Goal: Transaction & Acquisition: Download file/media

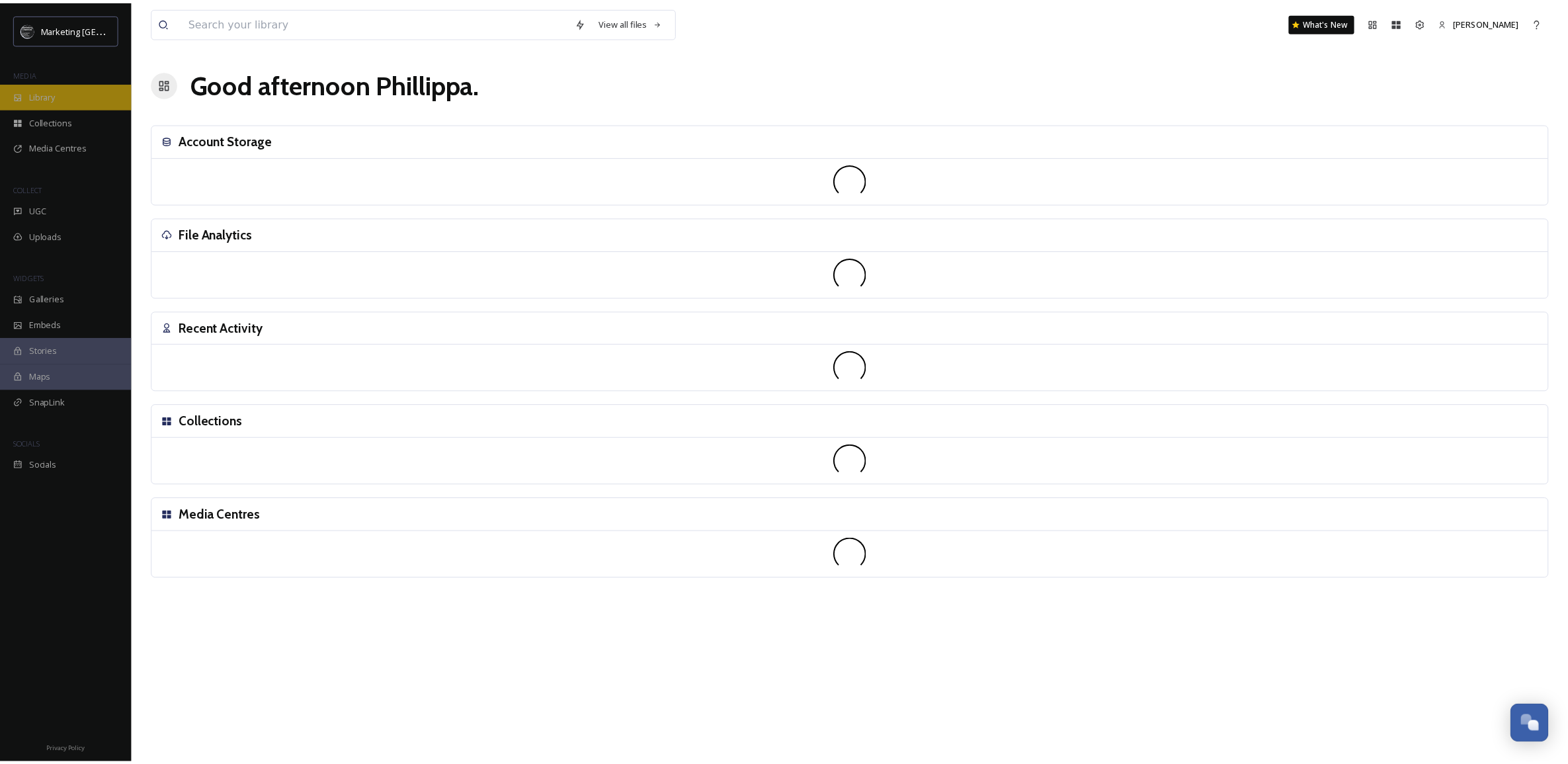
scroll to position [503, 0]
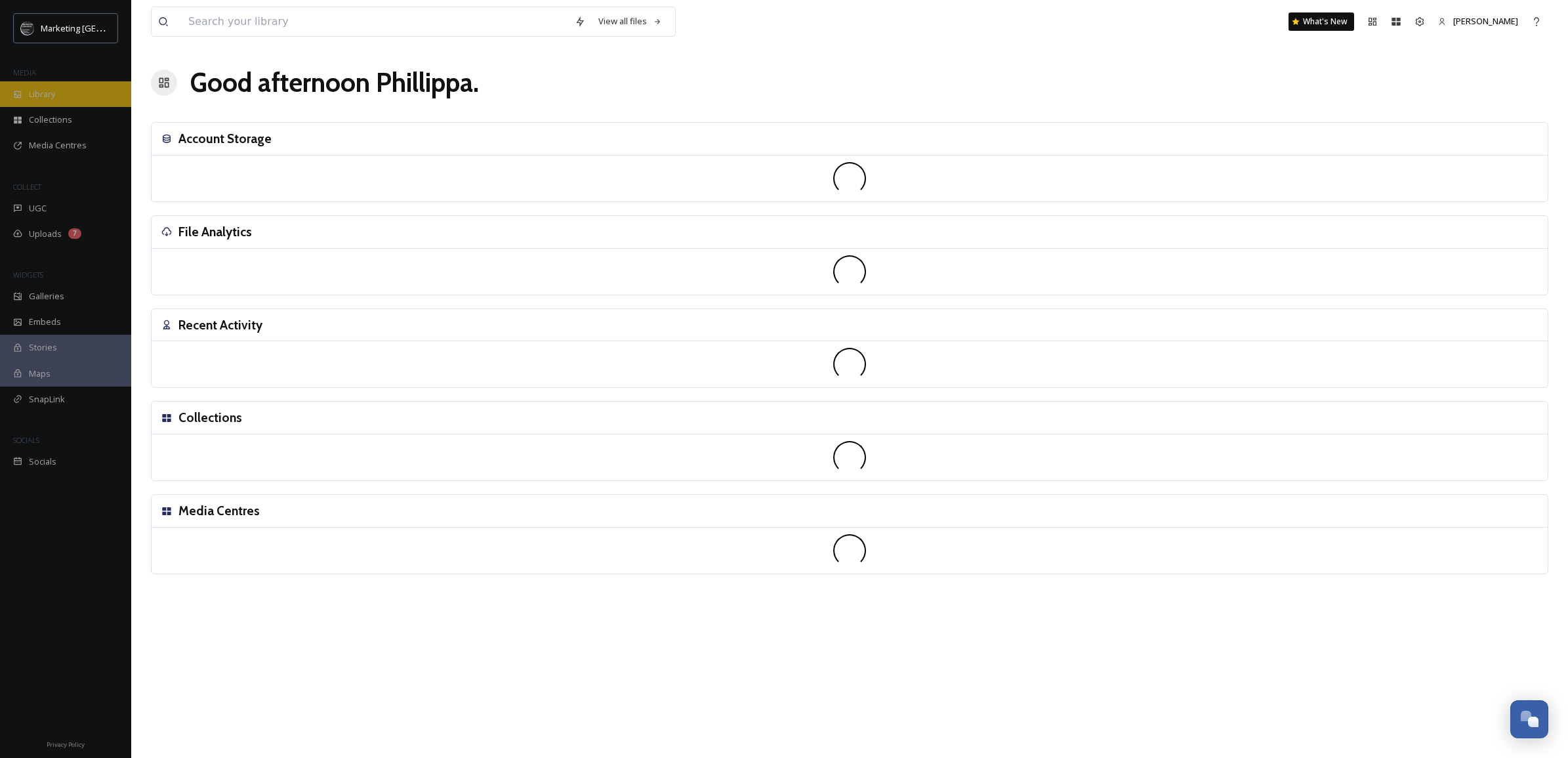
click at [67, 90] on div "Library" at bounding box center [66, 94] width 132 height 26
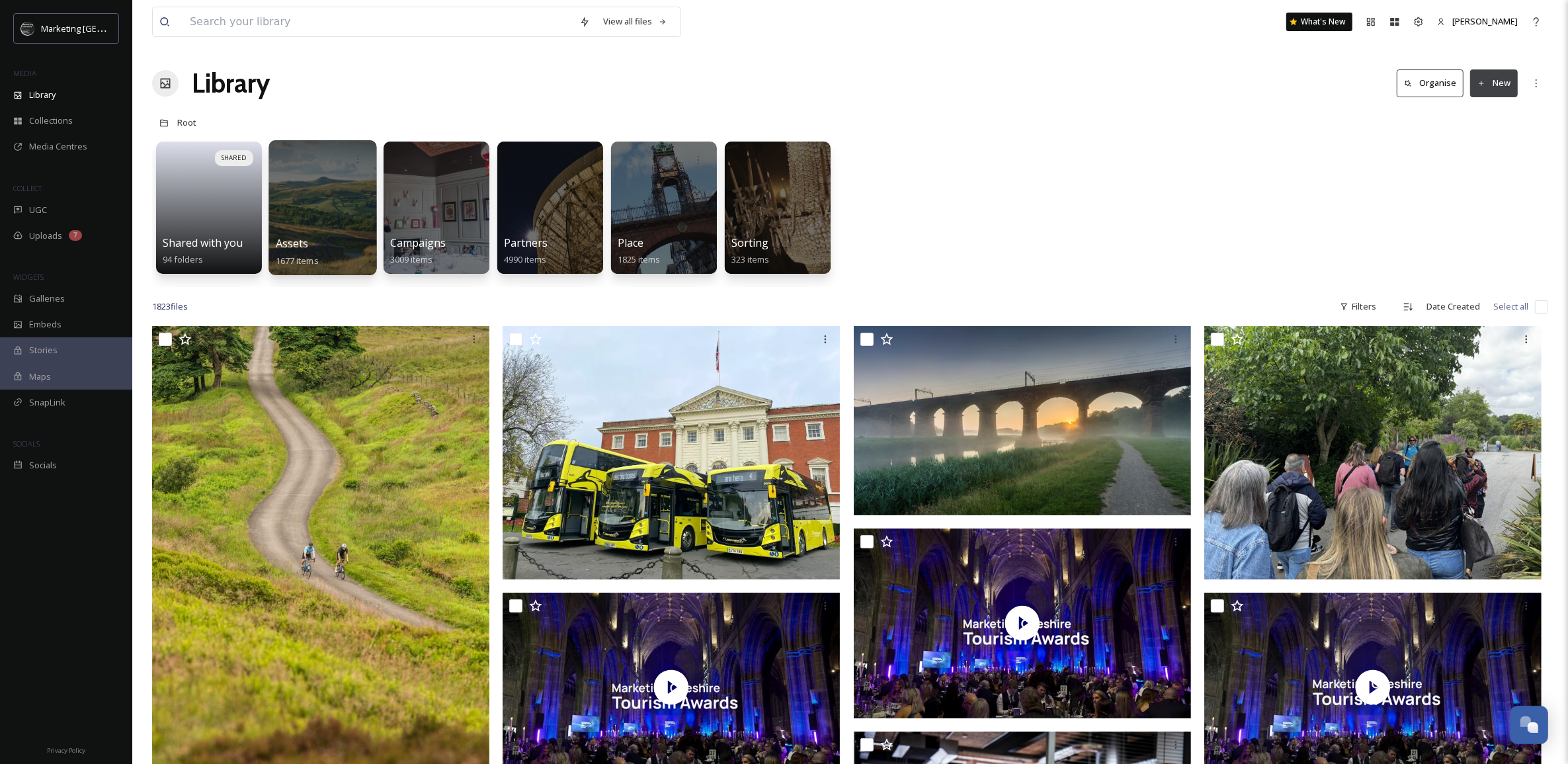
click at [339, 188] on div at bounding box center [323, 207] width 108 height 135
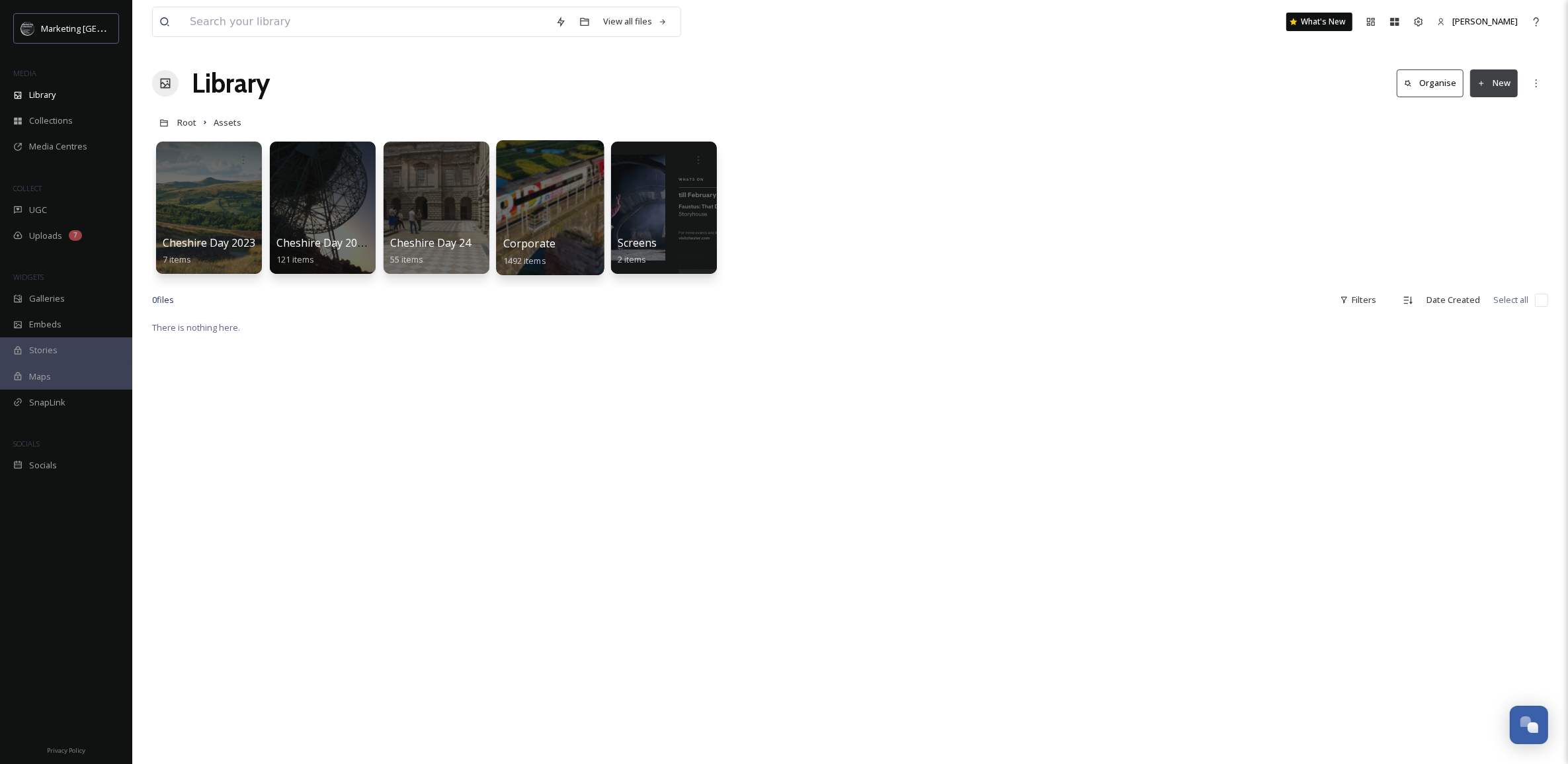
click at [531, 204] on div at bounding box center [550, 207] width 108 height 135
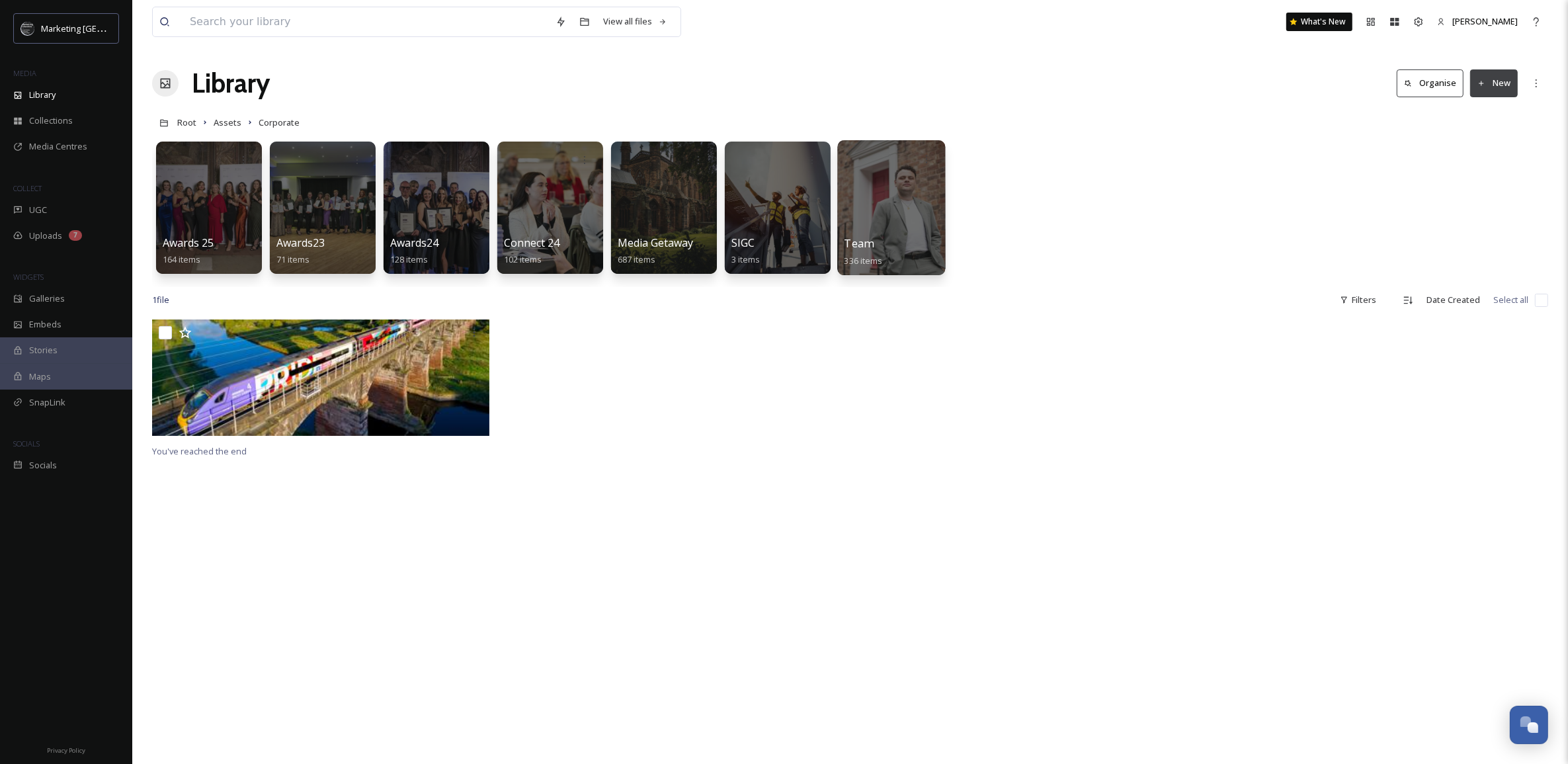
click at [880, 215] on div at bounding box center [892, 207] width 108 height 135
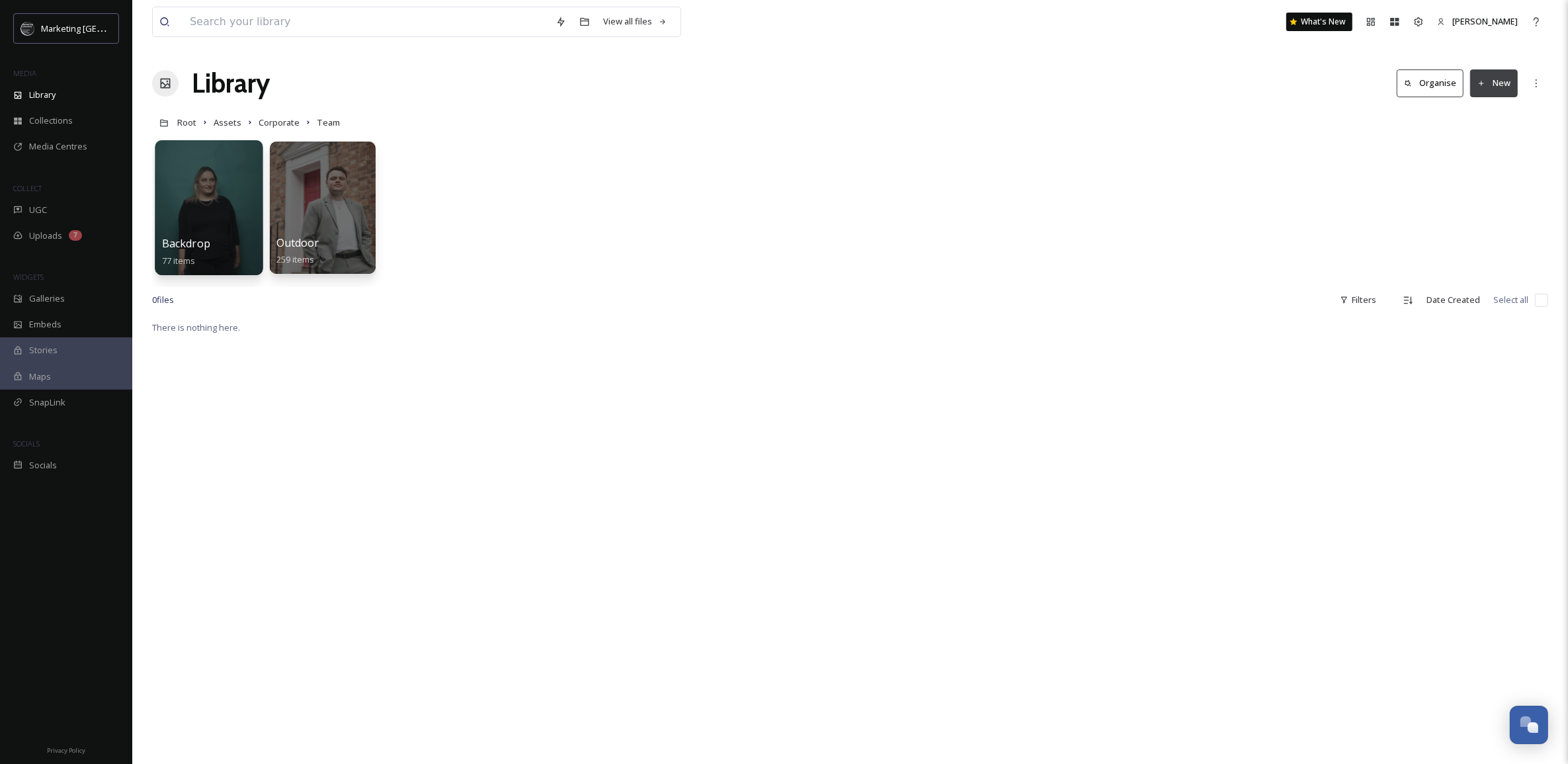
click at [201, 202] on div at bounding box center [209, 207] width 108 height 135
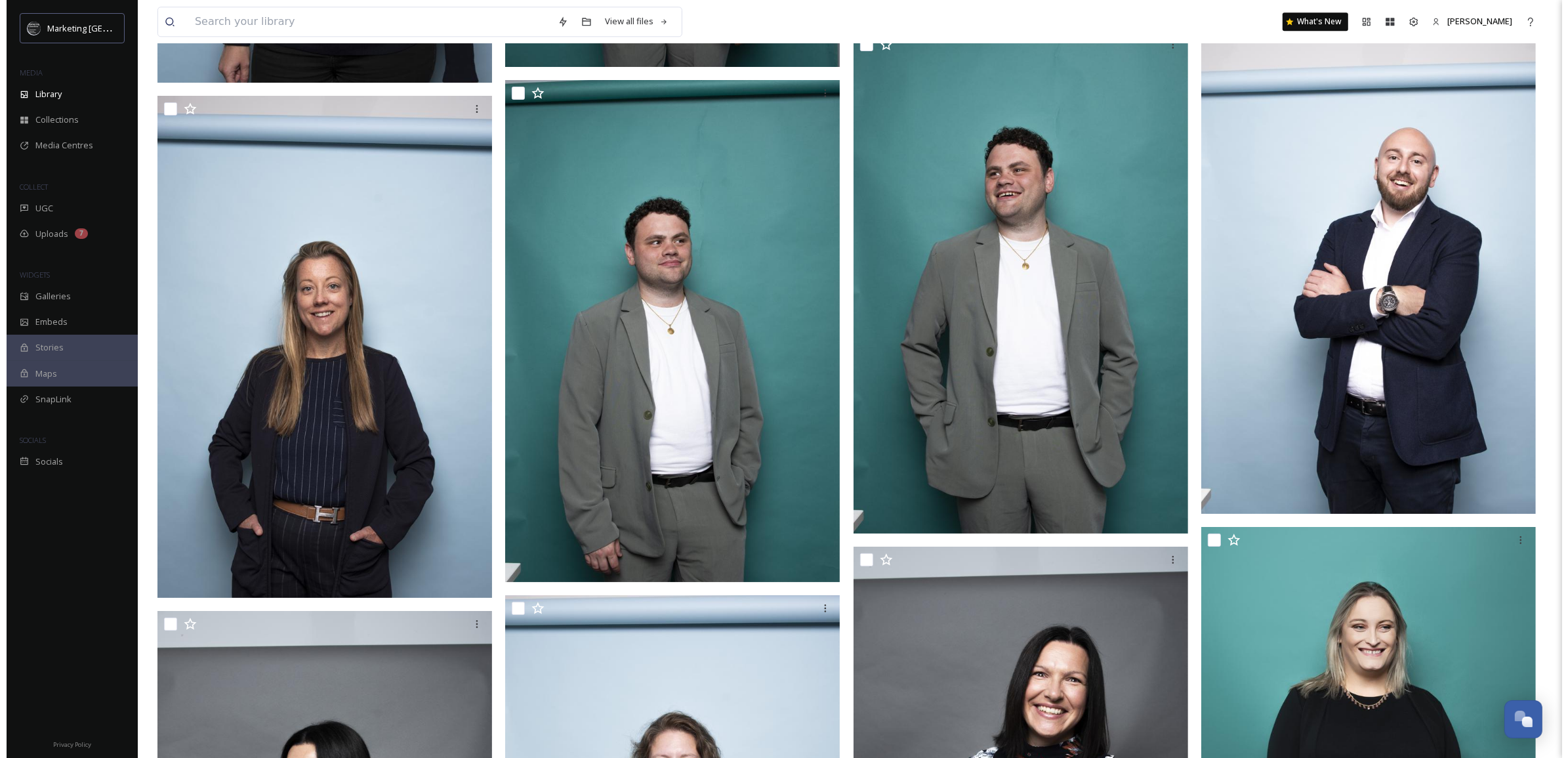
scroll to position [4176, 0]
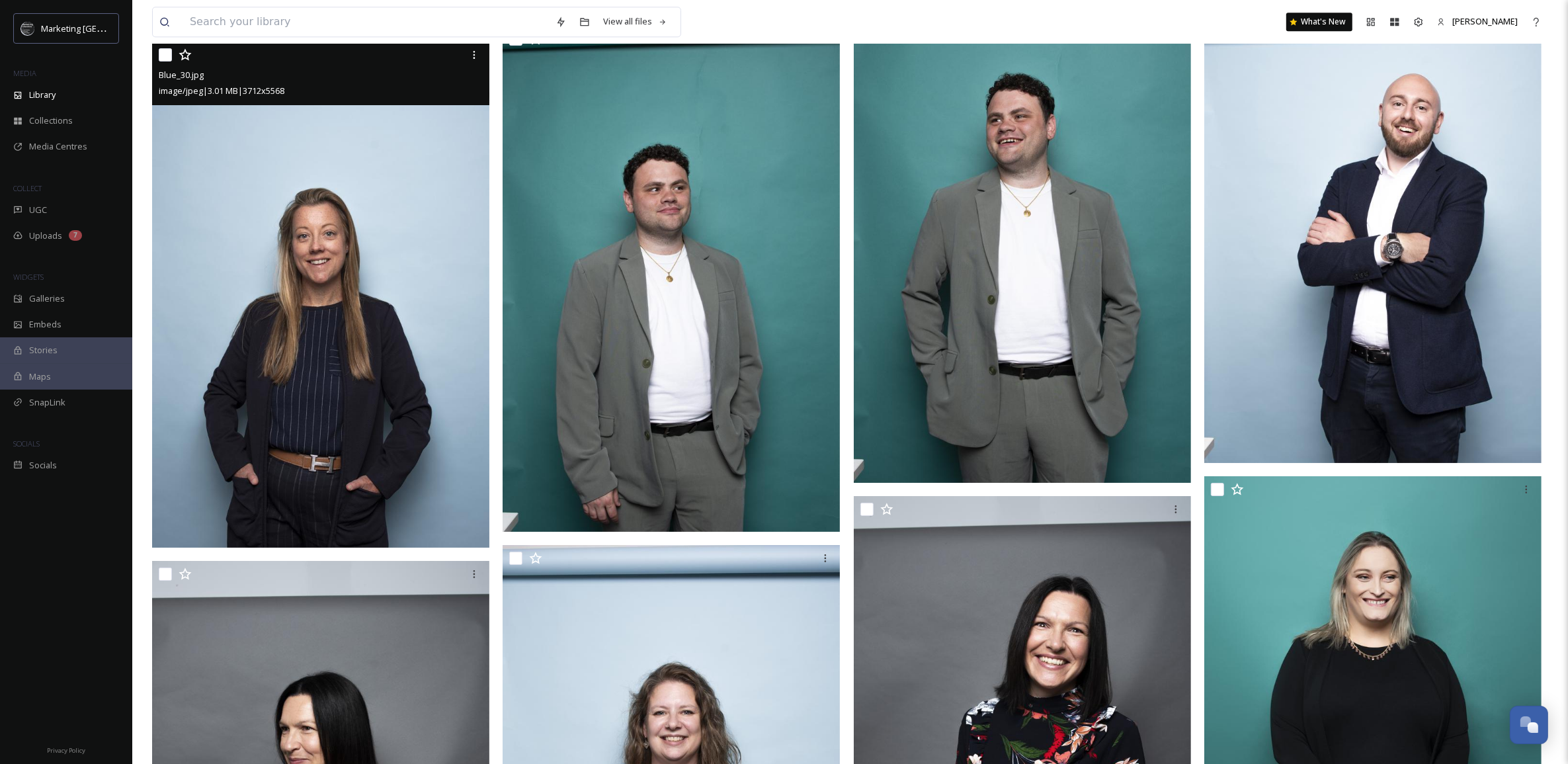
click at [373, 386] on img at bounding box center [321, 295] width 337 height 506
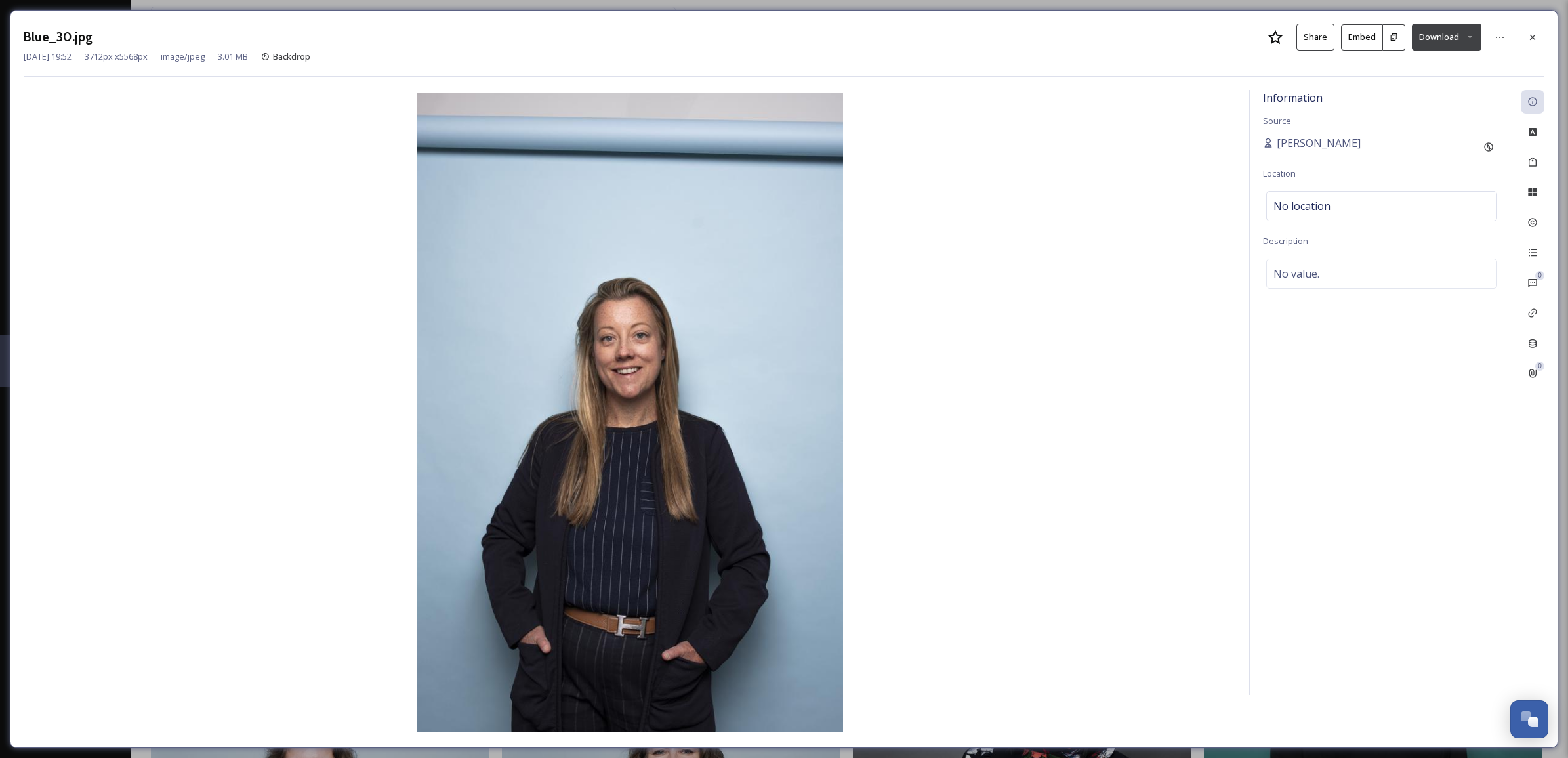
click at [1467, 35] on icon at bounding box center [1470, 37] width 9 height 9
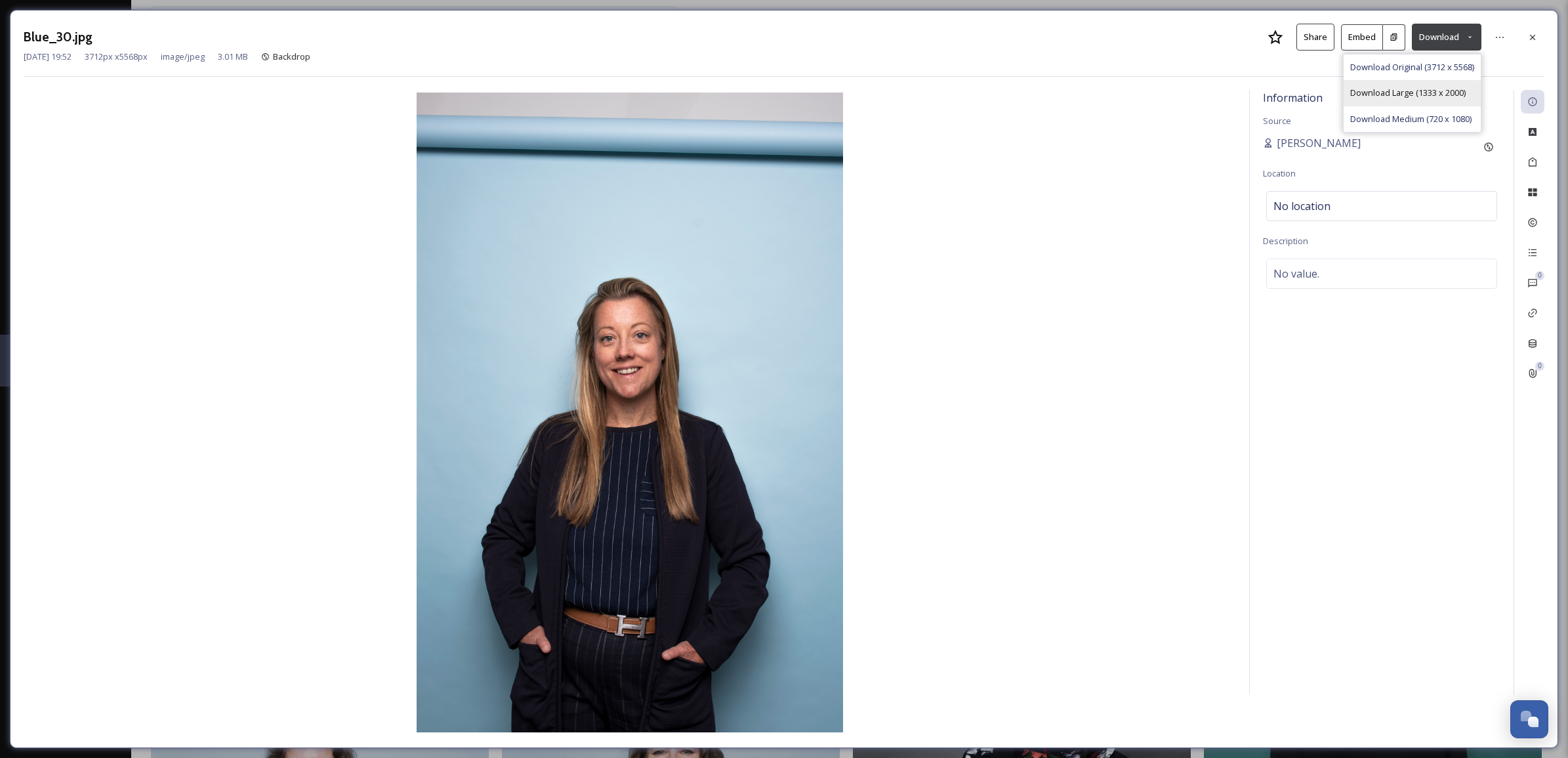
click at [1435, 94] on span "Download Large (1333 x 2000)" at bounding box center [1407, 93] width 115 height 12
